Goal: Information Seeking & Learning: Learn about a topic

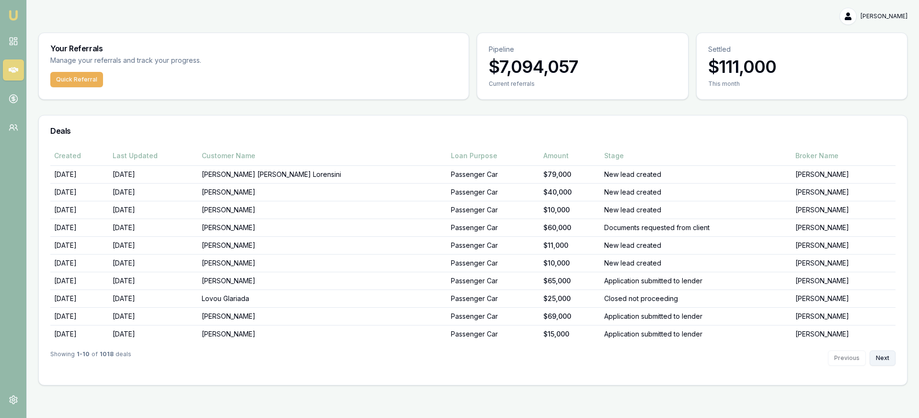
click at [877, 358] on button "Next" at bounding box center [883, 357] width 26 height 15
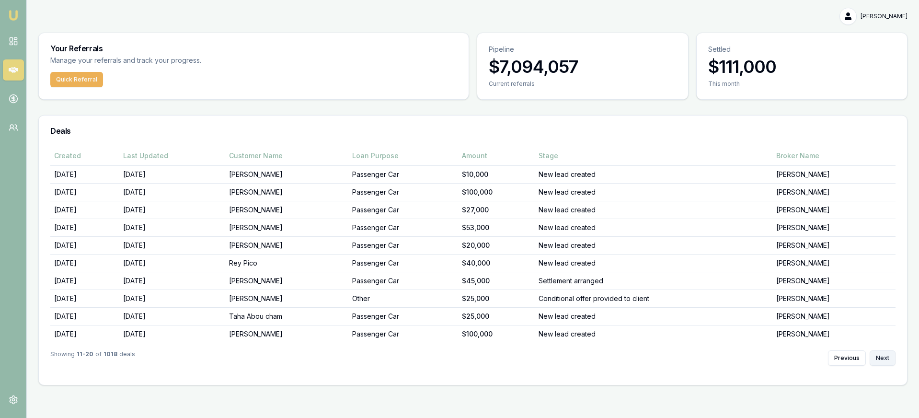
click at [877, 358] on button "Next" at bounding box center [883, 357] width 26 height 15
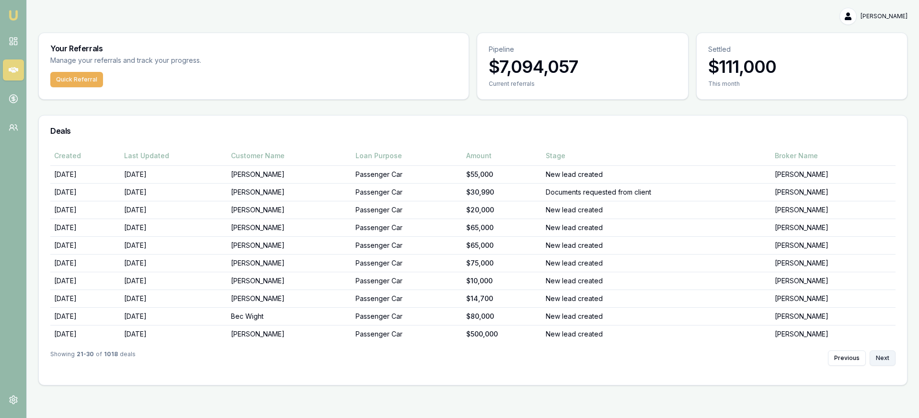
click at [877, 358] on button "Next" at bounding box center [883, 357] width 26 height 15
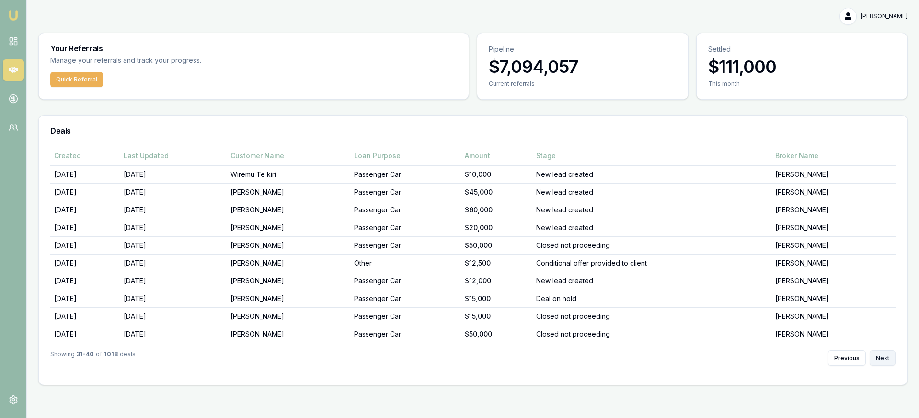
click at [877, 358] on button "Next" at bounding box center [883, 357] width 26 height 15
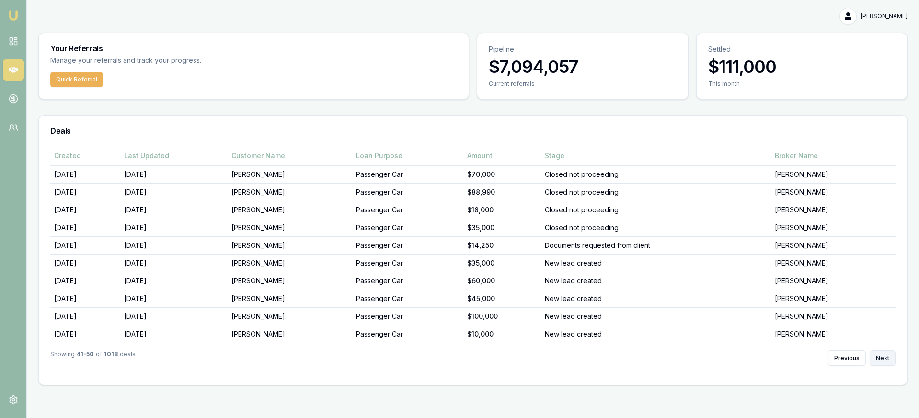
click at [877, 358] on button "Next" at bounding box center [883, 357] width 26 height 15
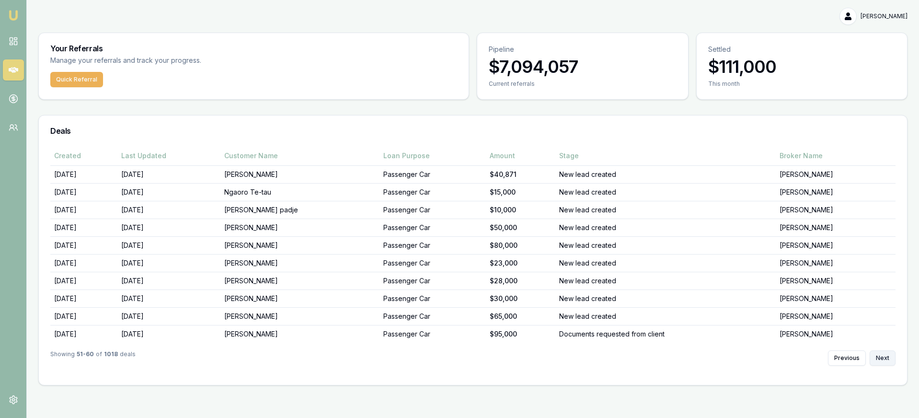
click at [877, 358] on button "Next" at bounding box center [883, 357] width 26 height 15
